Goal: Find specific page/section: Find specific page/section

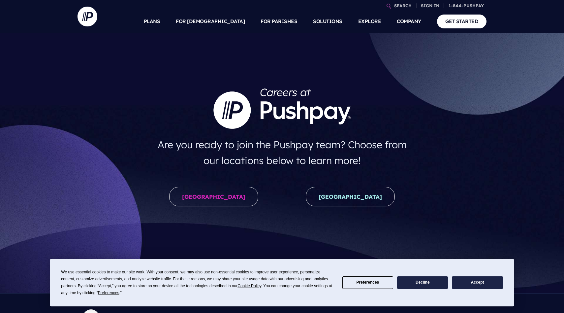
click at [215, 193] on link "[GEOGRAPHIC_DATA]" at bounding box center [213, 196] width 89 height 19
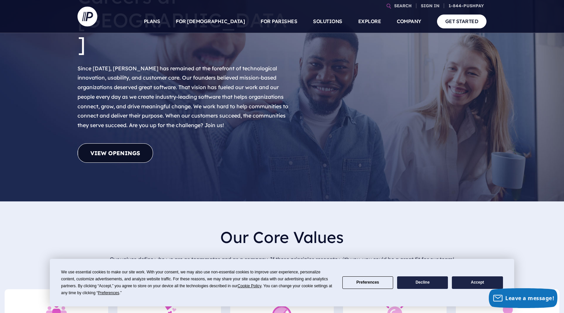
click at [140, 143] on link "View Openings" at bounding box center [116, 152] width 76 height 19
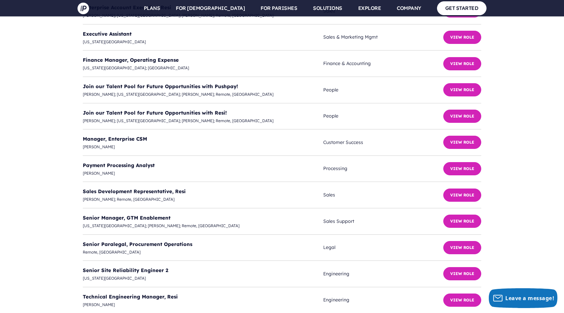
scroll to position [1823, 0]
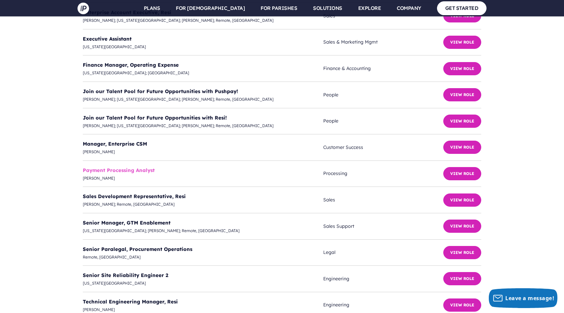
click at [140, 167] on link "Payment Processing Analyst" at bounding box center [119, 170] width 72 height 6
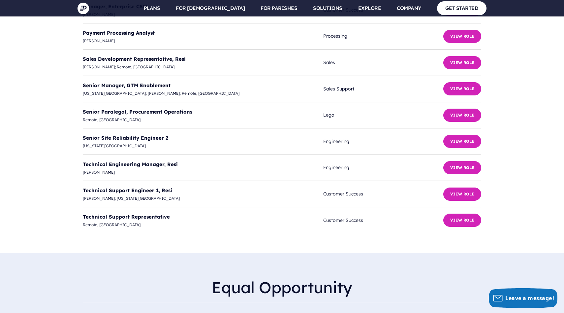
scroll to position [1961, 0]
click at [143, 187] on link "Technical Support Engineer 1, Resi" at bounding box center [127, 190] width 89 height 6
